Goal: Check status: Check status

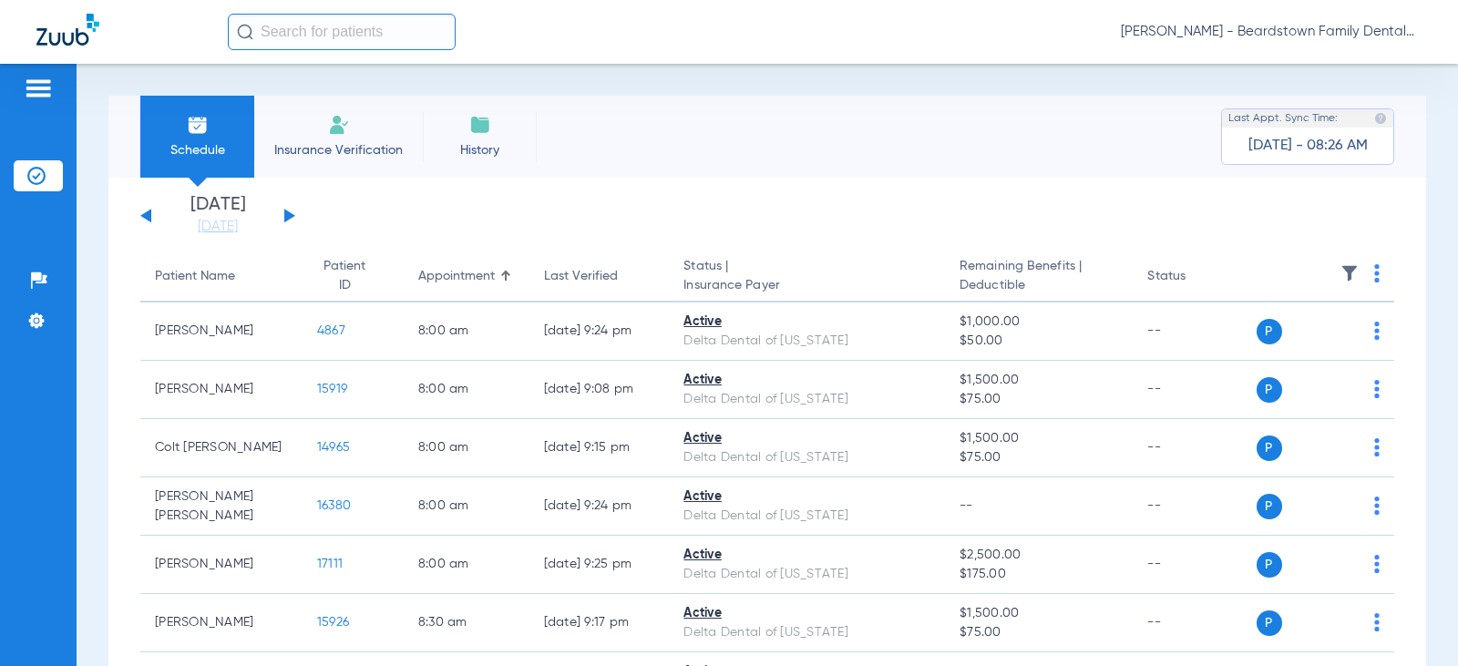
click at [292, 212] on div "[DATE] [DATE] [DATE] [DATE] [DATE] [DATE] [DATE] [DATE] [DATE] [DATE] [DATE] [D…" at bounding box center [217, 216] width 155 height 40
click at [290, 214] on button at bounding box center [289, 216] width 11 height 14
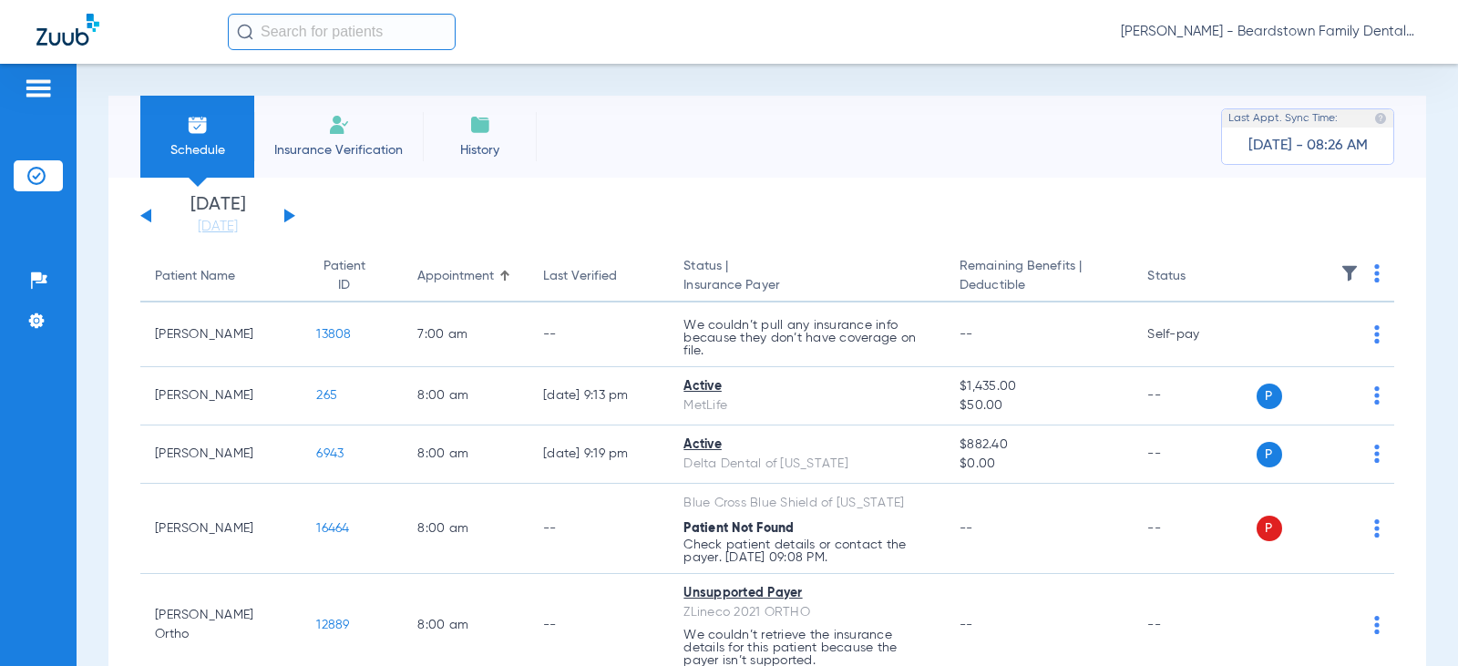
click at [1340, 275] on img at bounding box center [1349, 273] width 18 height 18
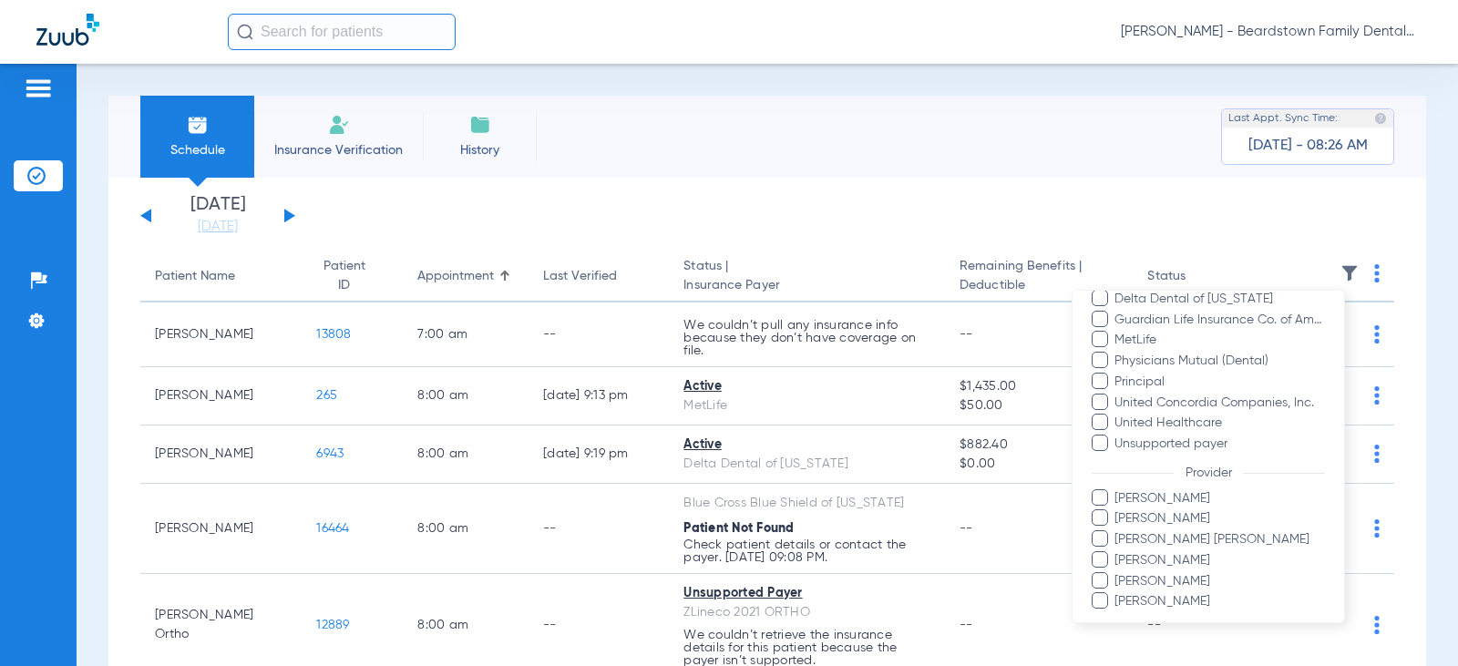
scroll to position [518, 0]
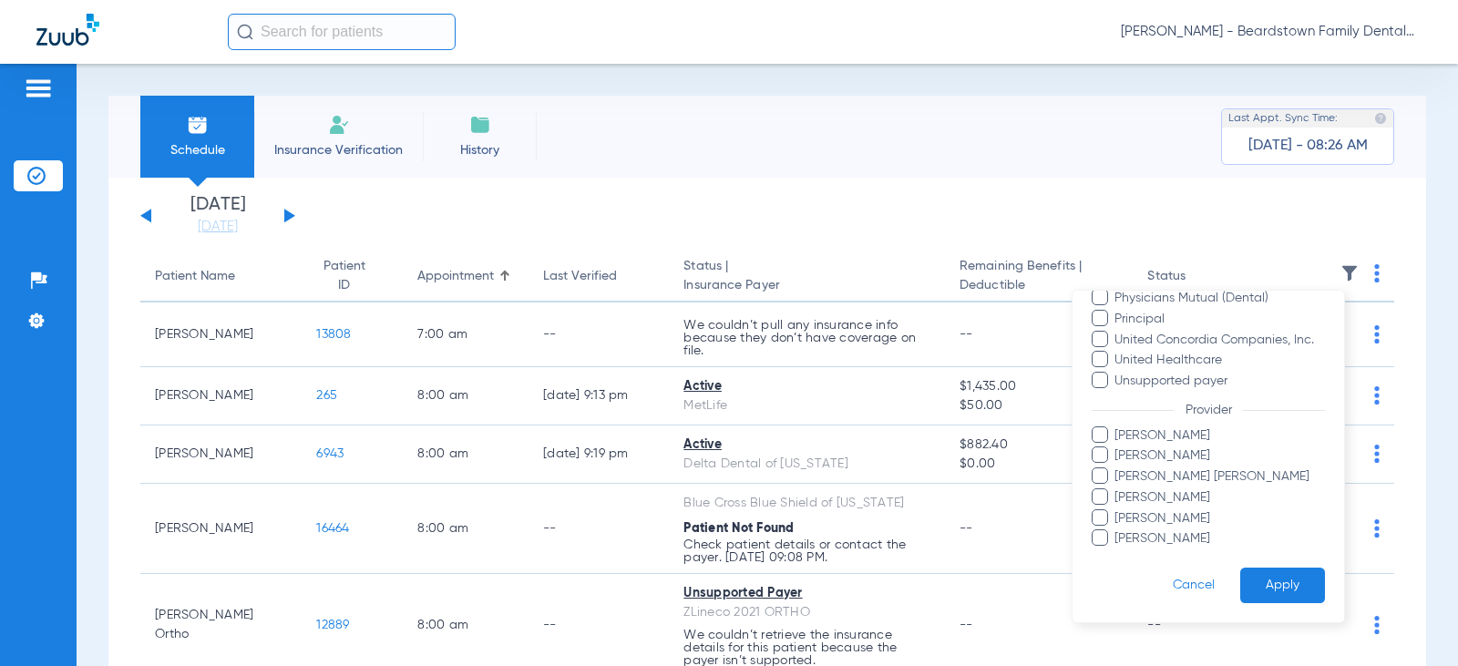
click at [1124, 474] on span "[PERSON_NAME] [PERSON_NAME]" at bounding box center [1218, 476] width 211 height 19
click at [1117, 489] on input "[PERSON_NAME] [PERSON_NAME]" at bounding box center [1117, 489] width 0 height 0
click at [1298, 594] on button "Apply" at bounding box center [1282, 586] width 85 height 36
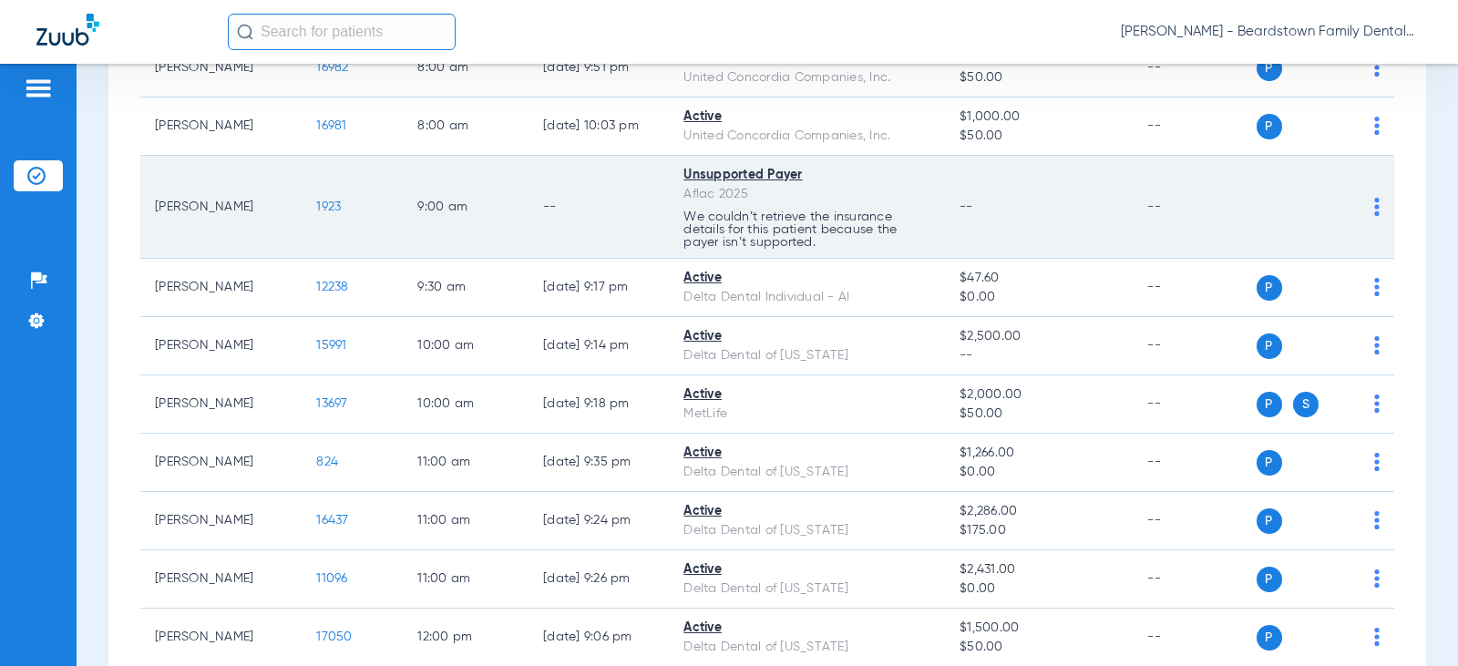
scroll to position [273, 0]
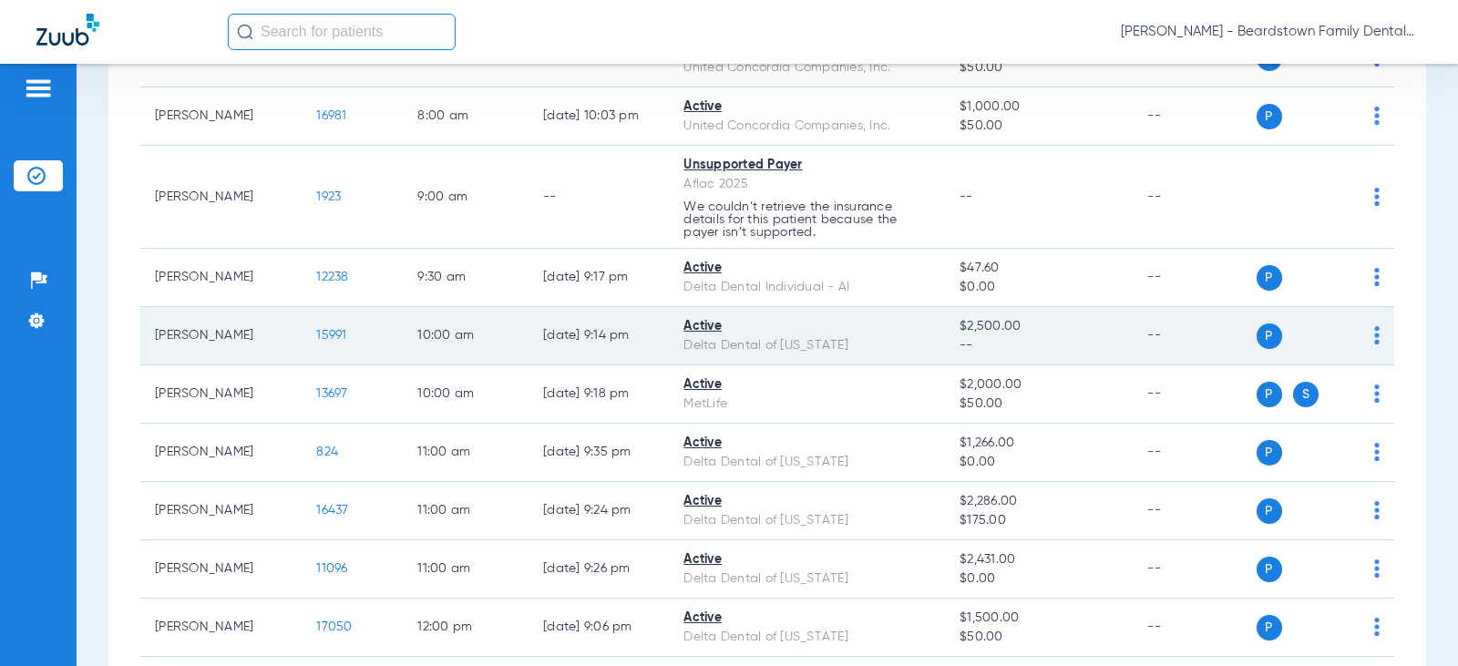
click at [326, 347] on td "15991" at bounding box center [352, 336] width 101 height 58
click at [322, 338] on span "15991" at bounding box center [331, 335] width 30 height 13
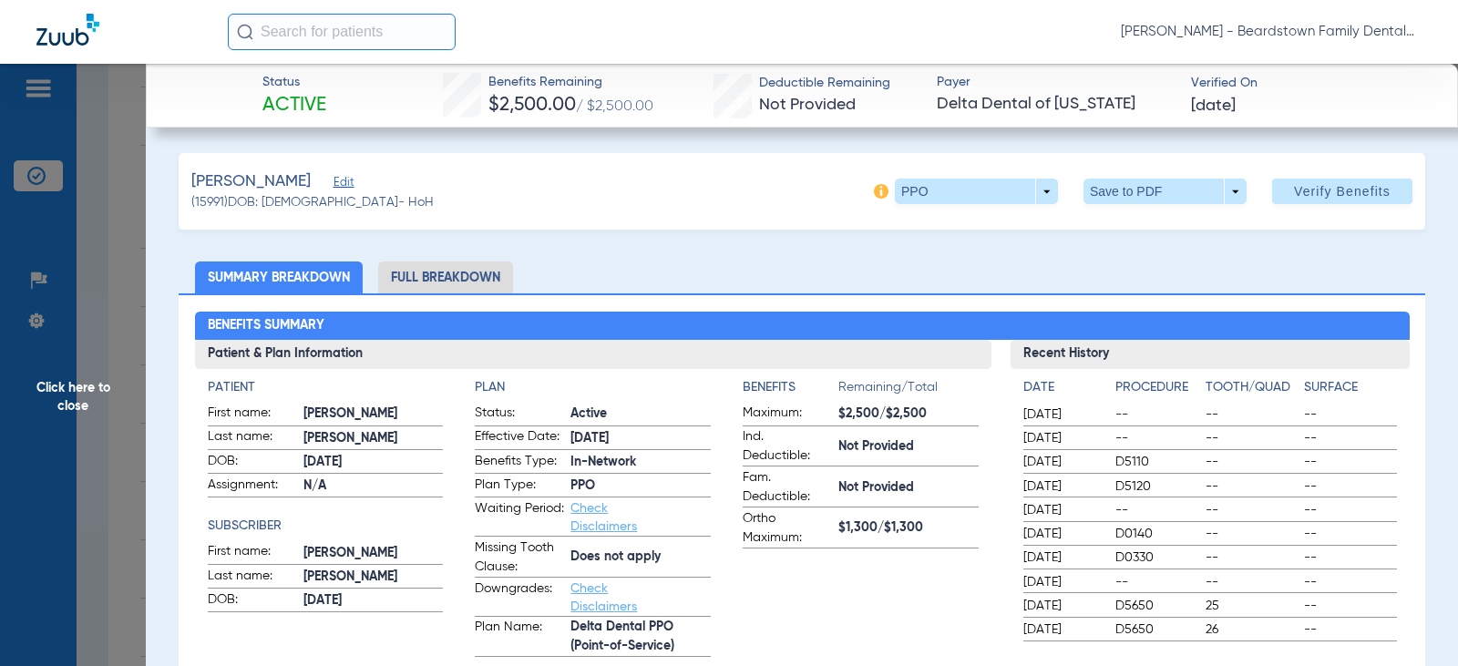
click at [86, 405] on span "Click here to close" at bounding box center [73, 397] width 146 height 666
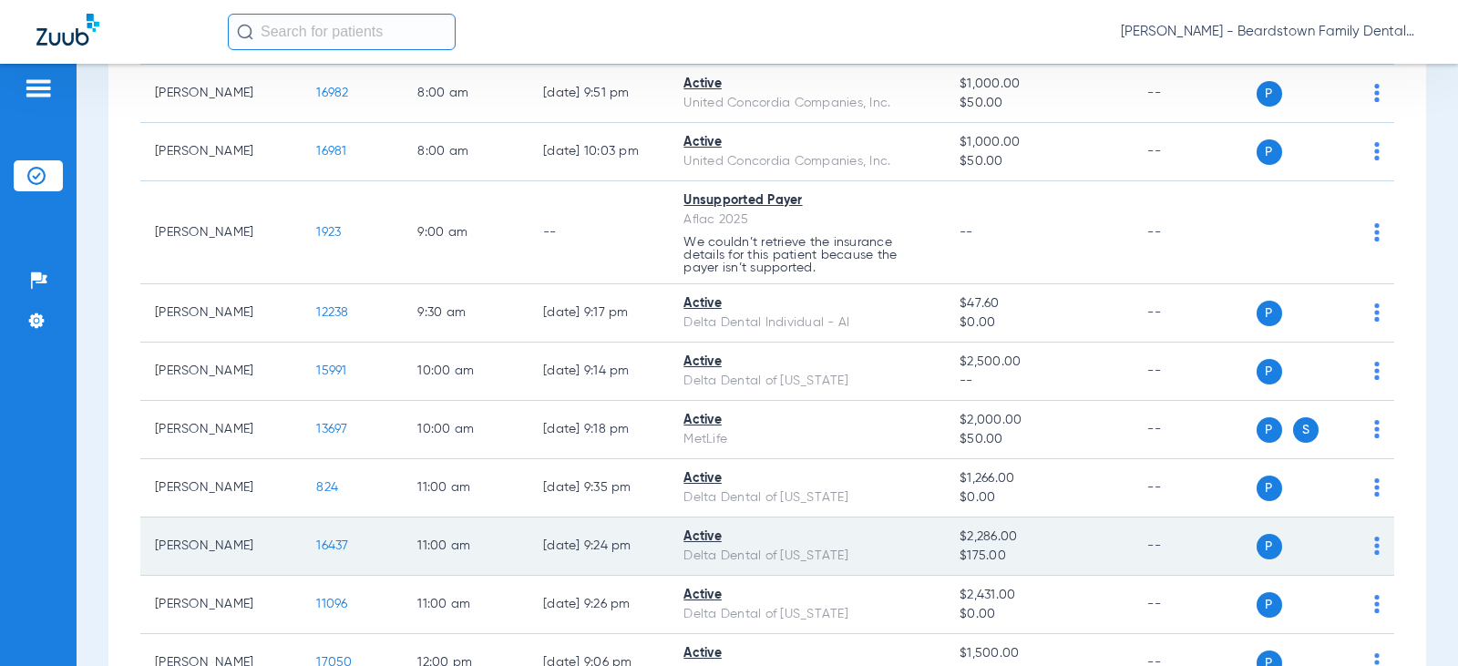
scroll to position [456, 0]
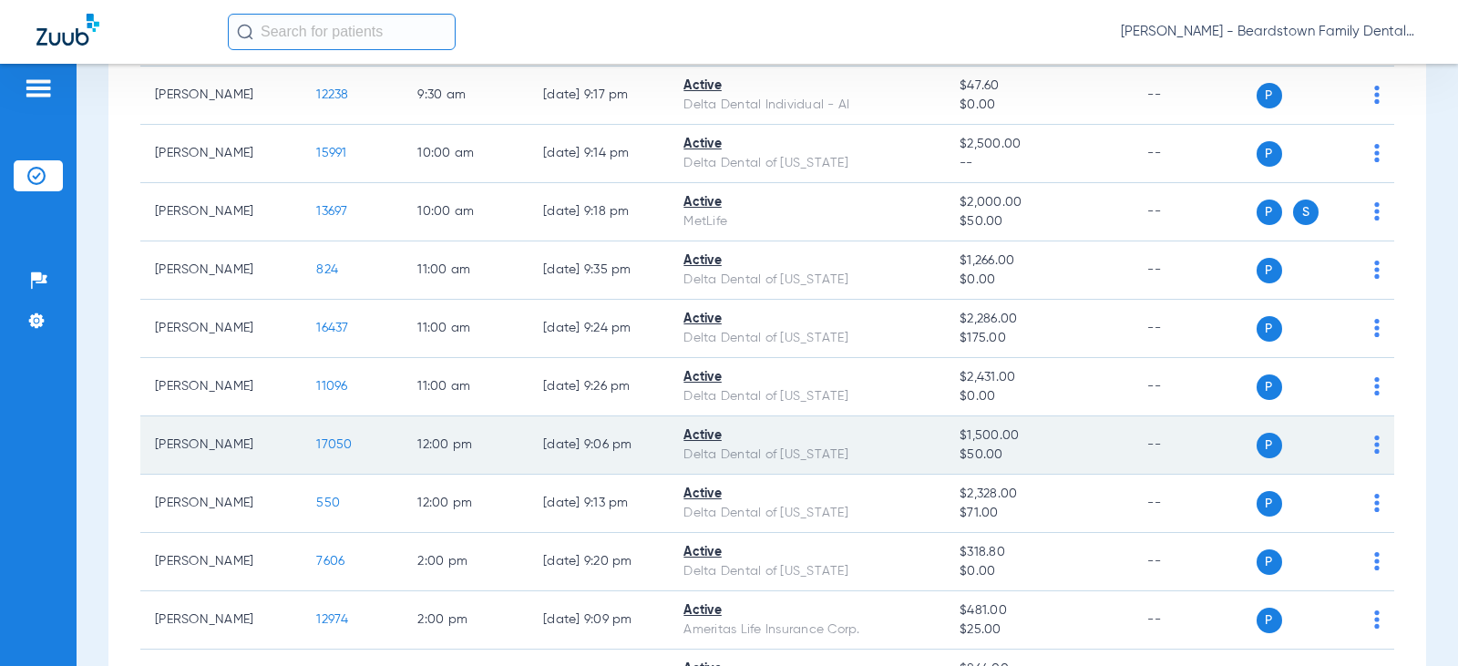
click at [945, 438] on td "$1,500.00 $50.00" at bounding box center [1039, 445] width 188 height 58
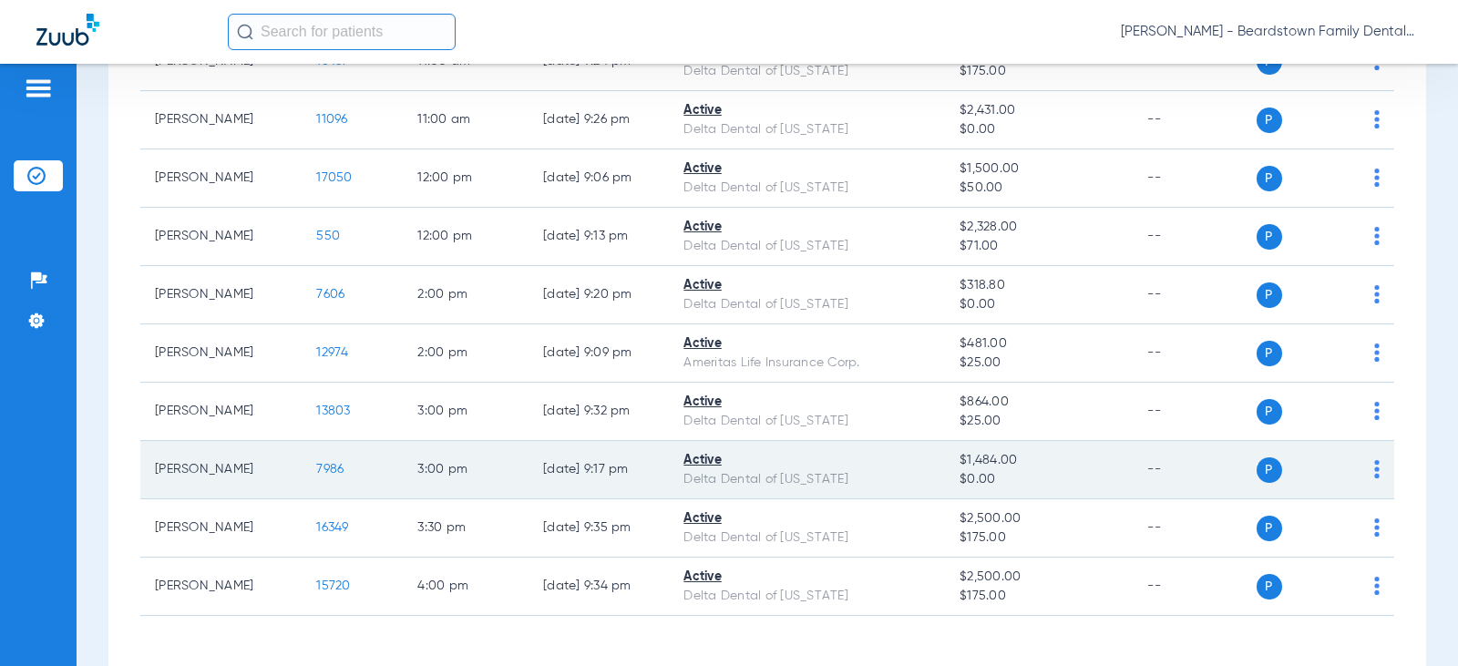
scroll to position [729, 0]
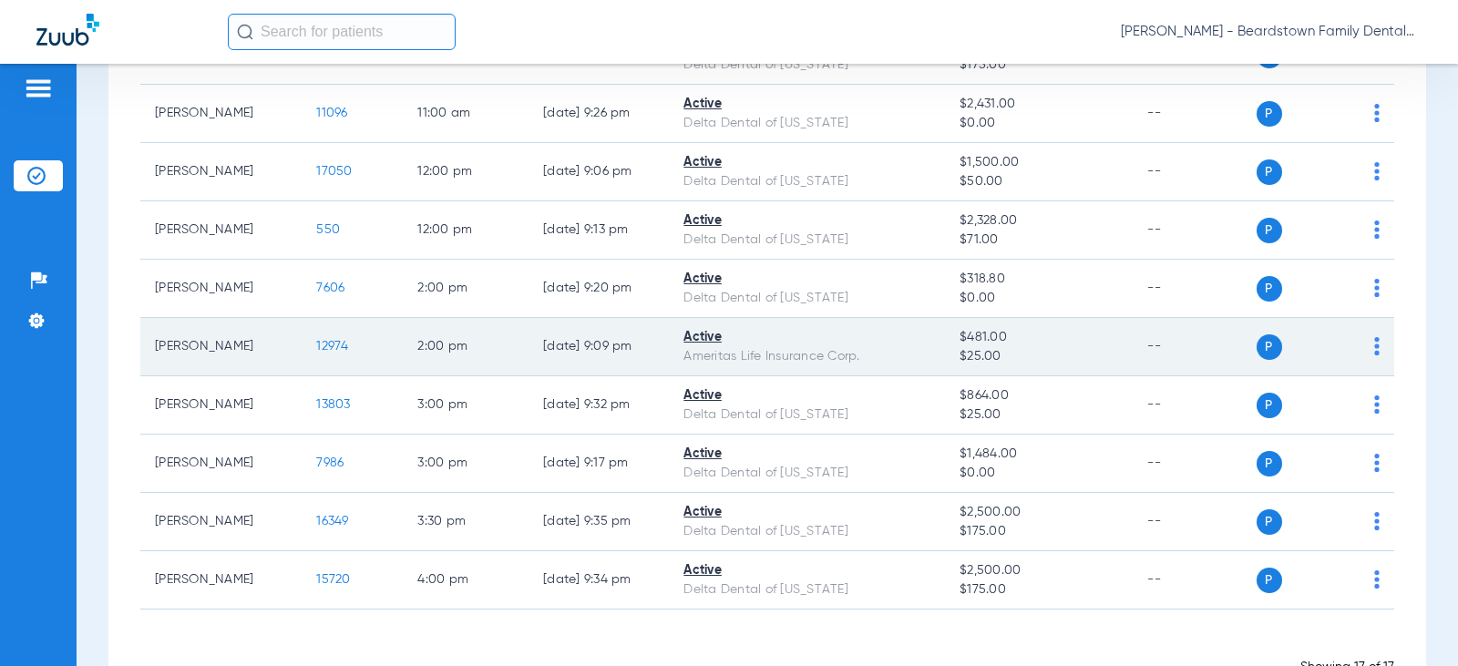
click at [316, 352] on span "12974" at bounding box center [332, 346] width 32 height 13
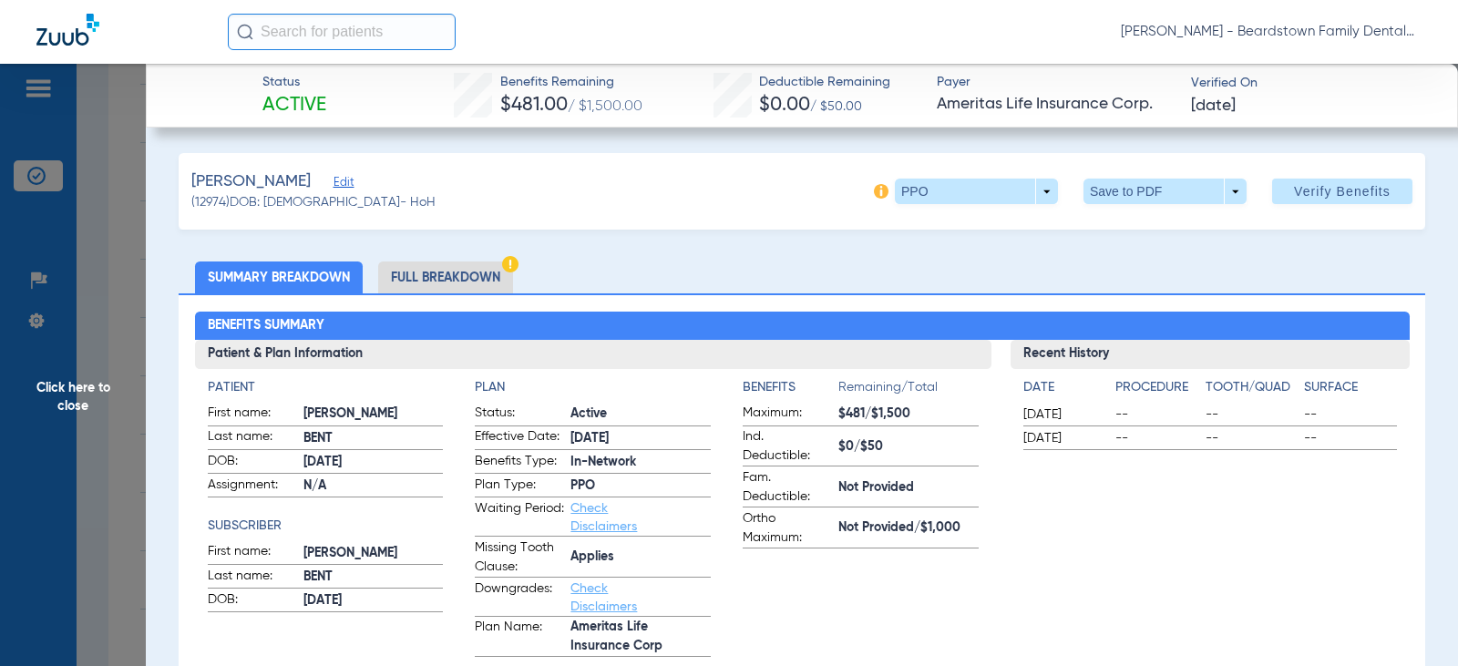
click at [87, 395] on span "Click here to close" at bounding box center [73, 397] width 146 height 666
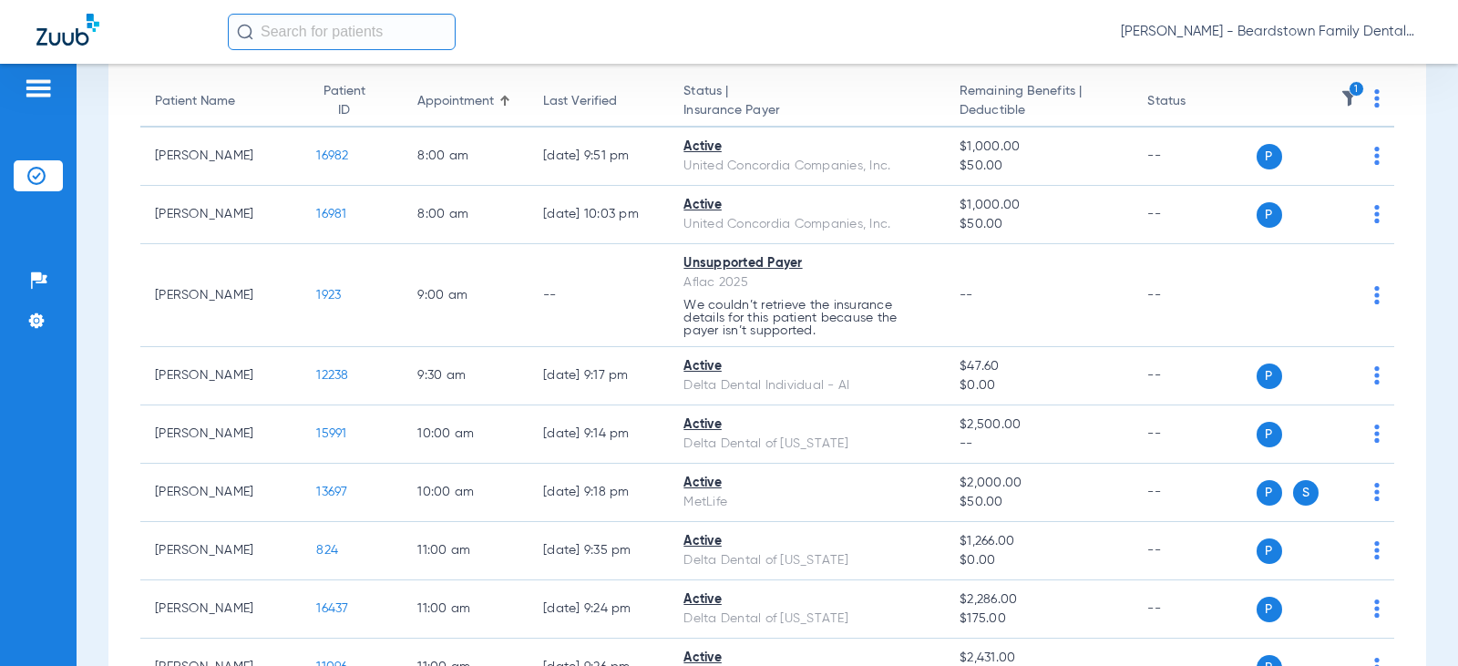
scroll to position [425, 0]
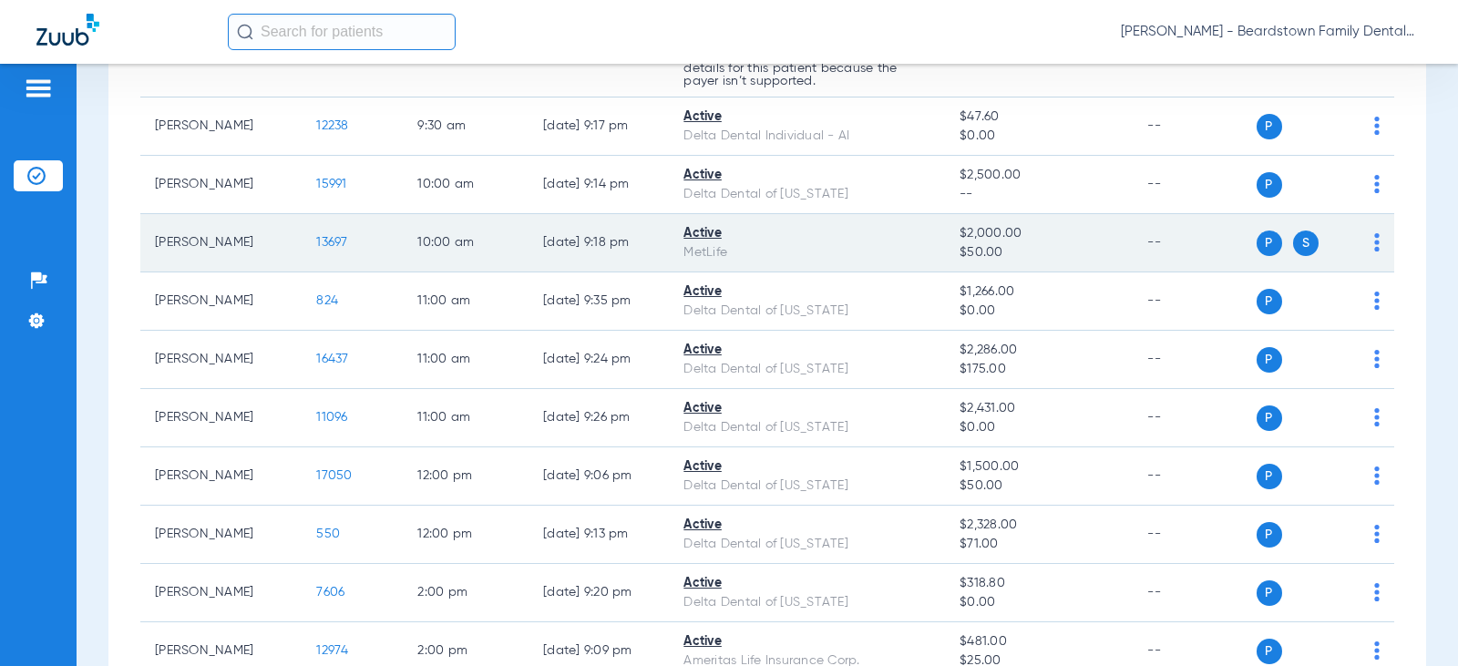
click at [1297, 241] on span "S" at bounding box center [1306, 244] width 26 height 26
click at [316, 245] on span "13697" at bounding box center [331, 242] width 31 height 13
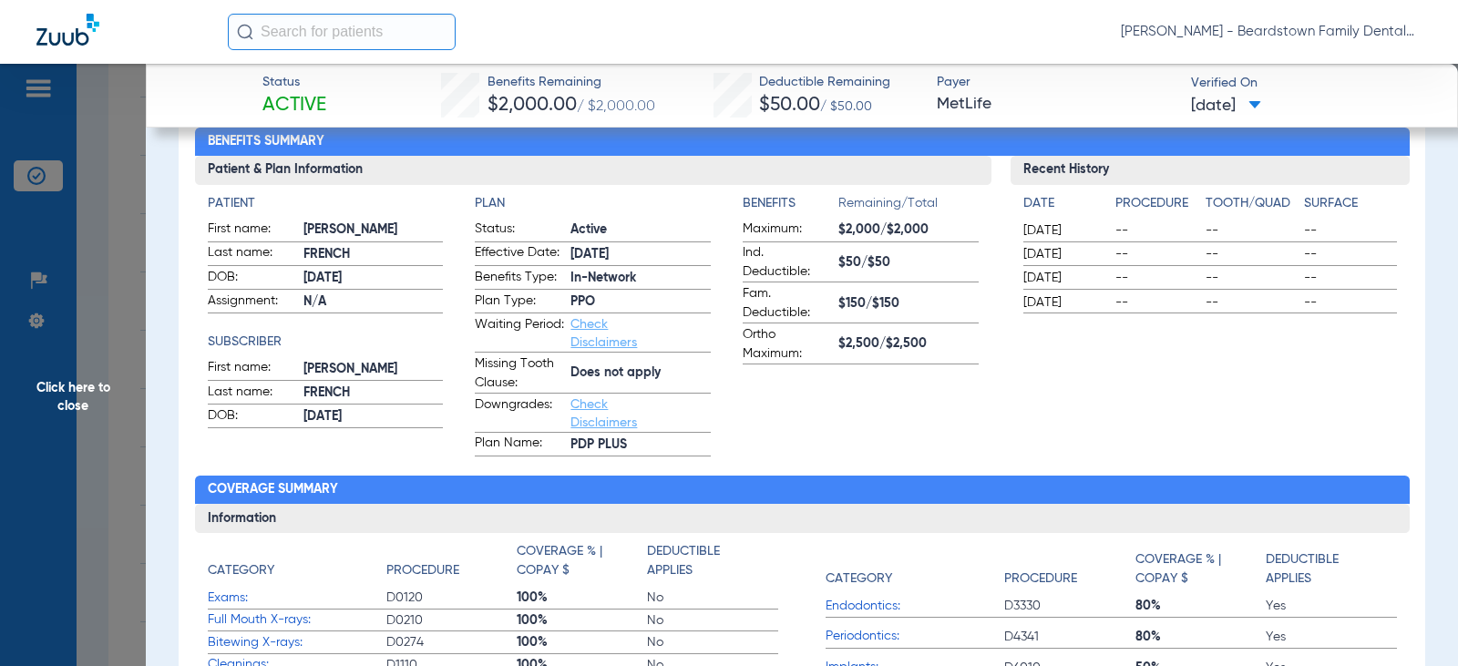
scroll to position [182, 0]
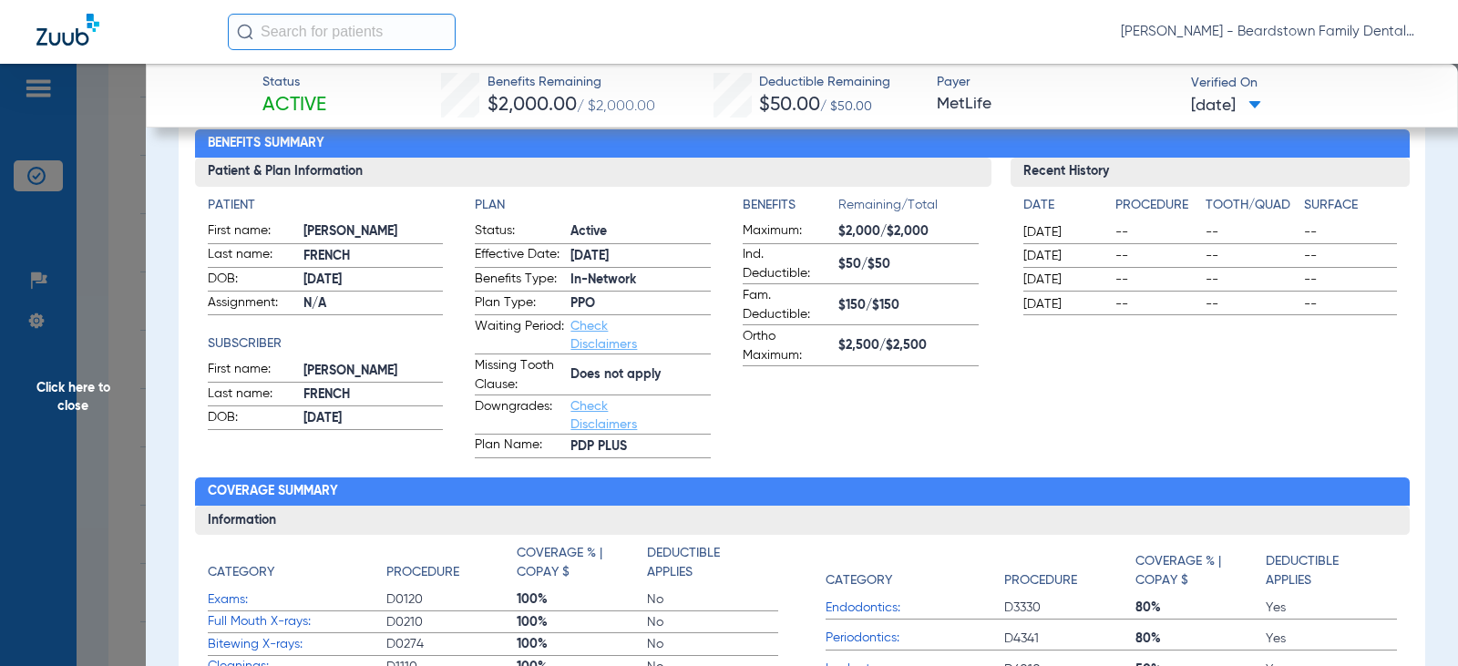
click at [99, 385] on span "Click here to close" at bounding box center [73, 397] width 146 height 666
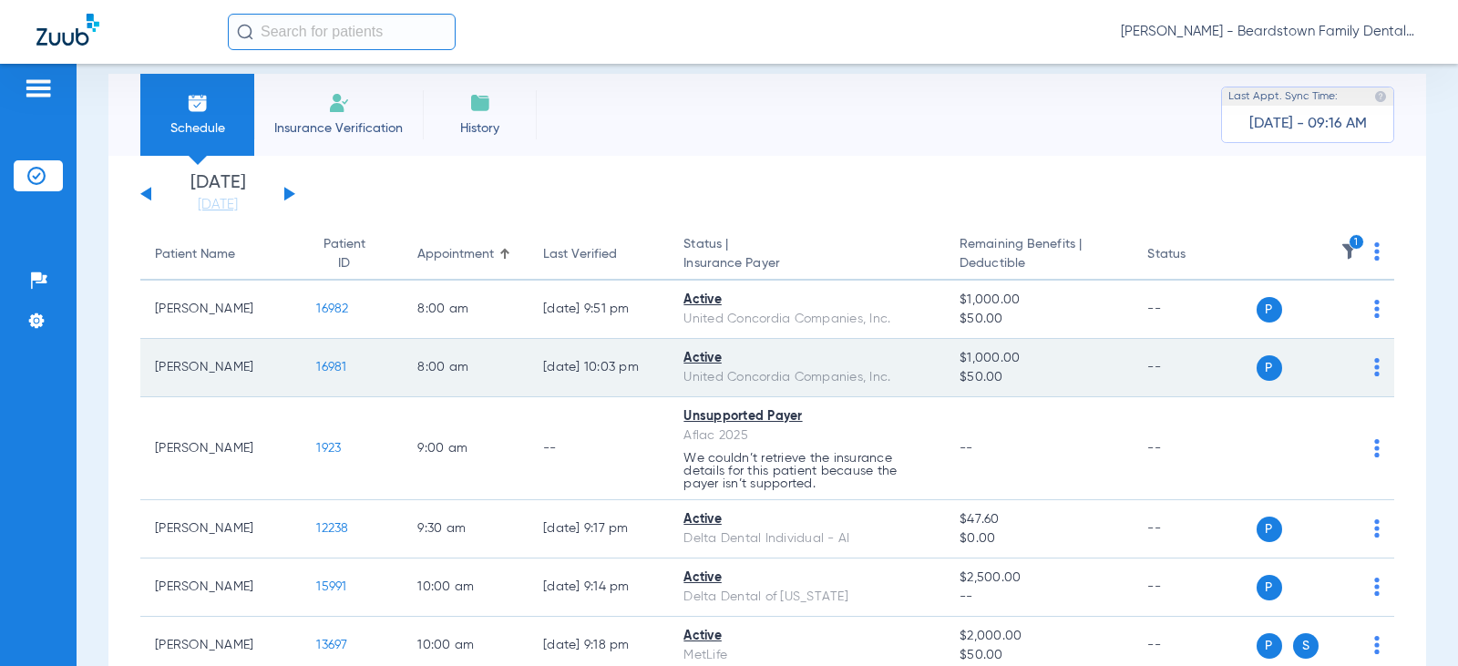
scroll to position [0, 0]
